Goal: Transaction & Acquisition: Purchase product/service

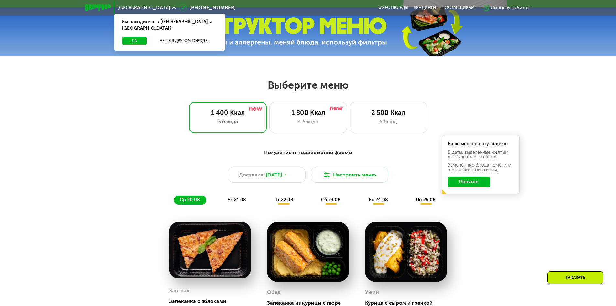
scroll to position [291, 0]
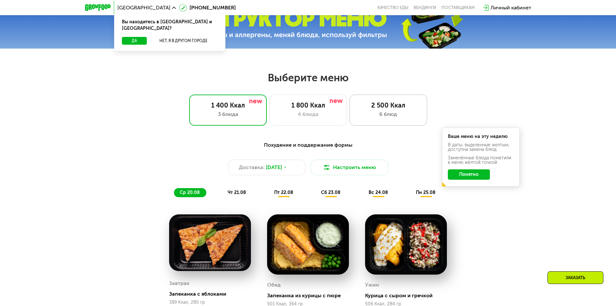
click at [370, 113] on div "6 блюд" at bounding box center [388, 114] width 64 height 8
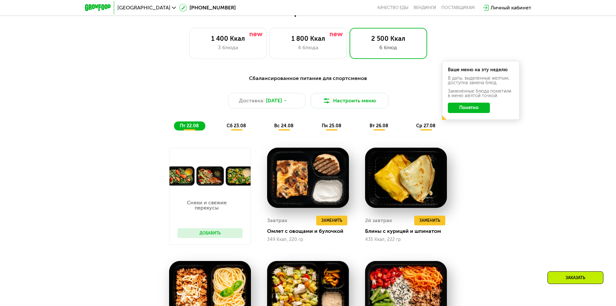
scroll to position [323, 0]
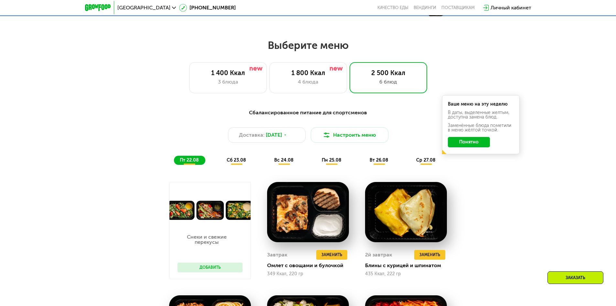
click at [473, 145] on button "Понятно" at bounding box center [469, 142] width 42 height 10
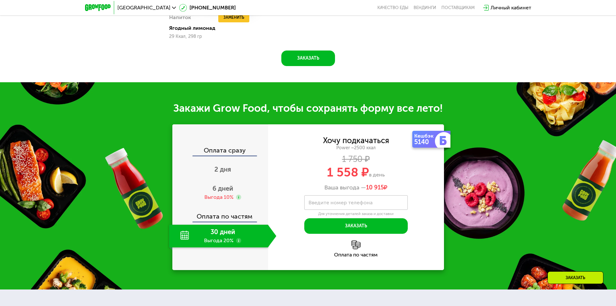
scroll to position [776, 0]
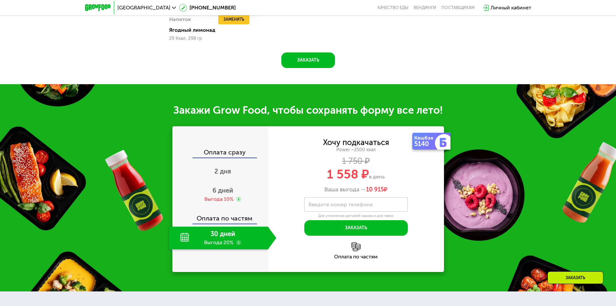
click at [230, 240] on div "30 дней Выгода 20%" at bounding box center [218, 237] width 99 height 23
click at [218, 244] on div "30 дней Выгода 20%" at bounding box center [218, 237] width 99 height 23
click at [225, 223] on div "Оплата по частям" at bounding box center [220, 215] width 95 height 15
click at [221, 202] on div "Выгода 10%" at bounding box center [218, 198] width 29 height 7
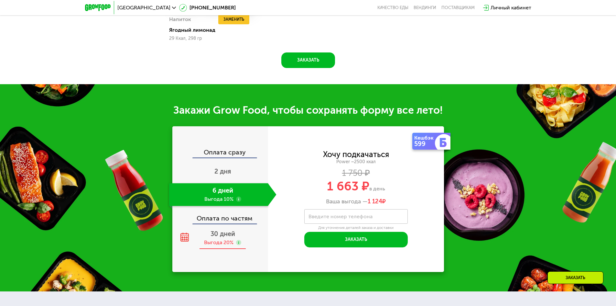
click at [218, 233] on span "30 дней" at bounding box center [223, 234] width 25 height 8
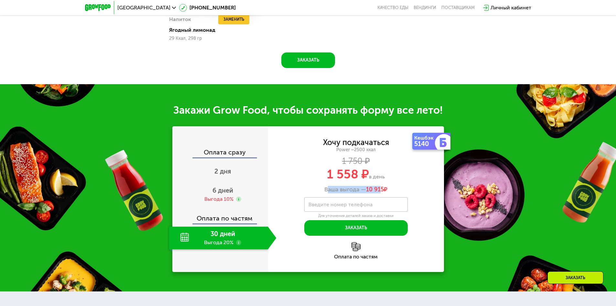
drag, startPoint x: 325, startPoint y: 192, endPoint x: 396, endPoint y: 194, distance: 70.8
click at [383, 193] on div "Ваша выгода — 10 915 ₽" at bounding box center [356, 189] width 176 height 7
click at [396, 193] on div "Ваша выгода — 10 915 ₽" at bounding box center [356, 189] width 176 height 7
